Goal: Find specific page/section

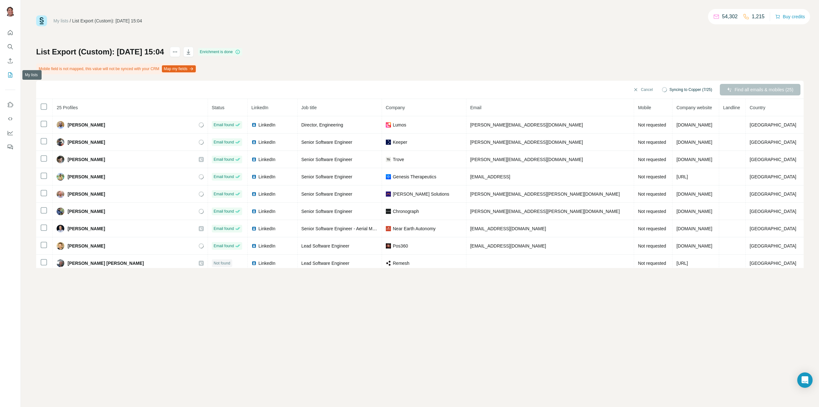
click at [11, 75] on icon "My lists" at bounding box center [10, 75] width 6 height 6
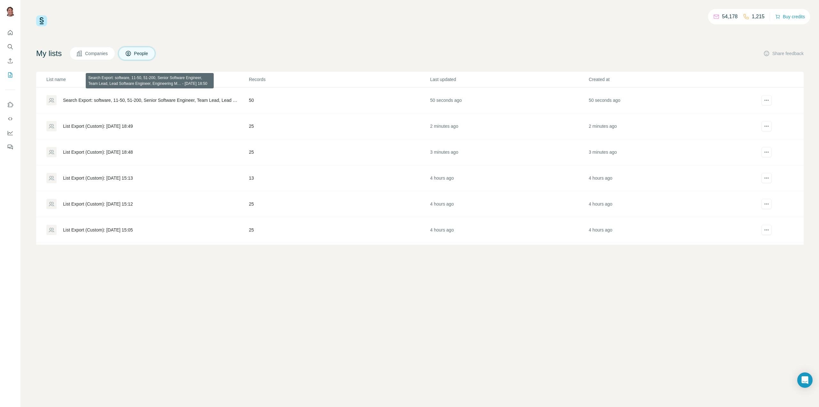
click at [214, 99] on div "Search Export: software, 11-50, 51-200, Senior Software Engineer, Team Lead, Le…" at bounding box center [150, 100] width 175 height 6
click at [113, 125] on div "List Export (Custom): [DATE] 18:49" at bounding box center [98, 126] width 70 height 6
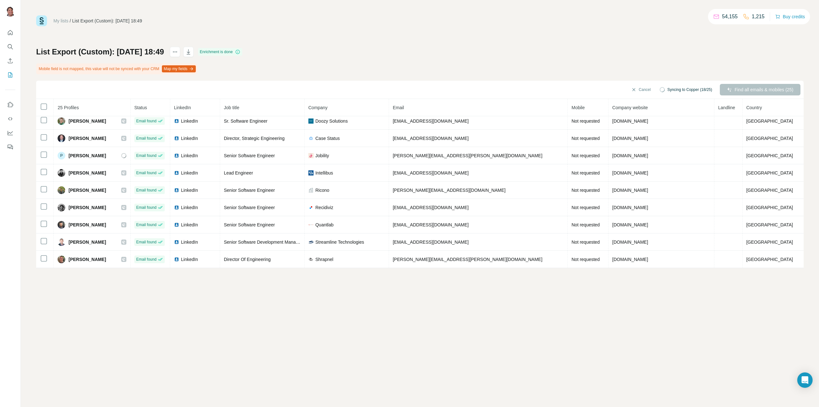
scroll to position [24, 0]
